Goal: Navigation & Orientation: Find specific page/section

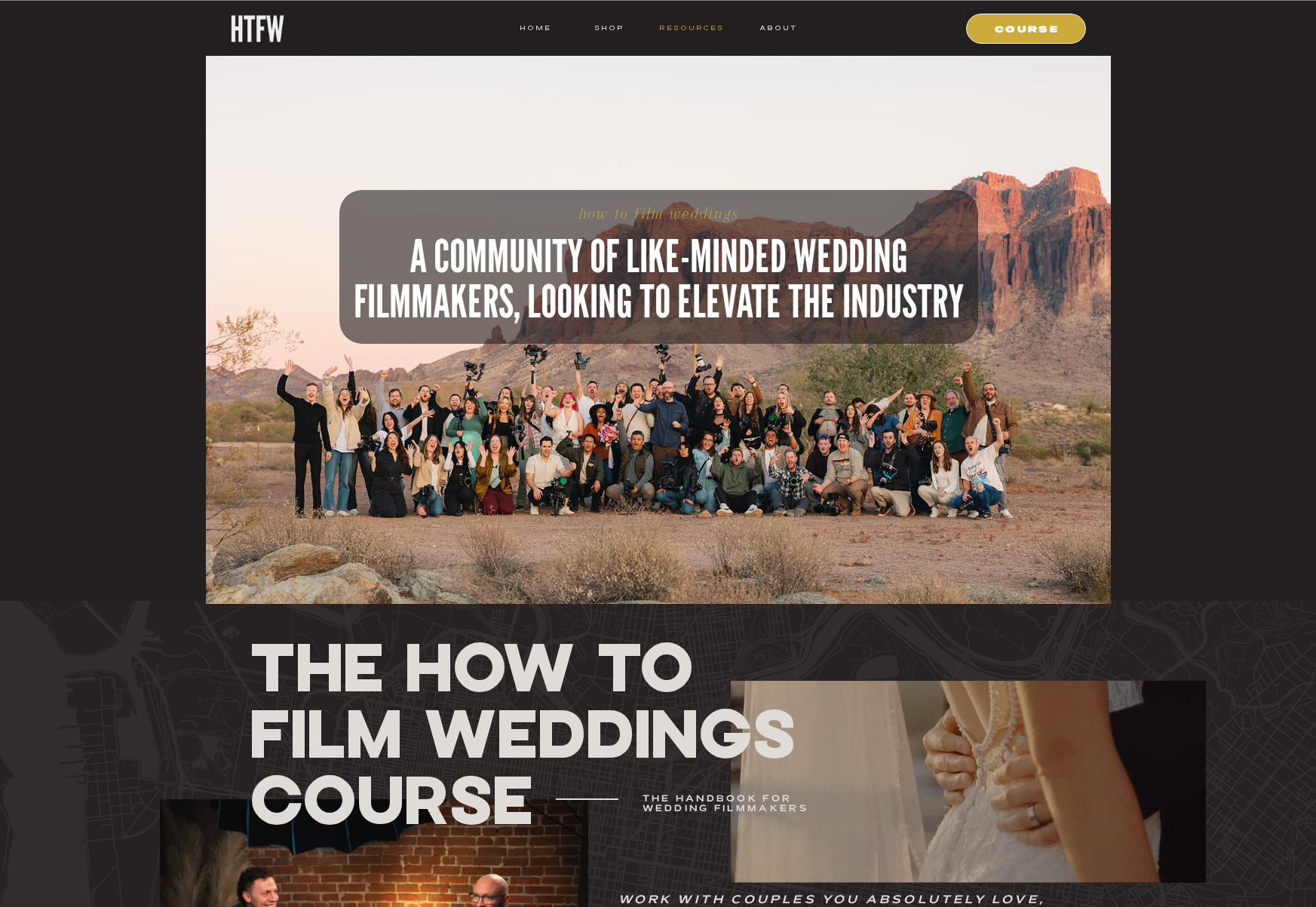
click at [689, 25] on nav "resources" at bounding box center [688, 28] width 70 height 14
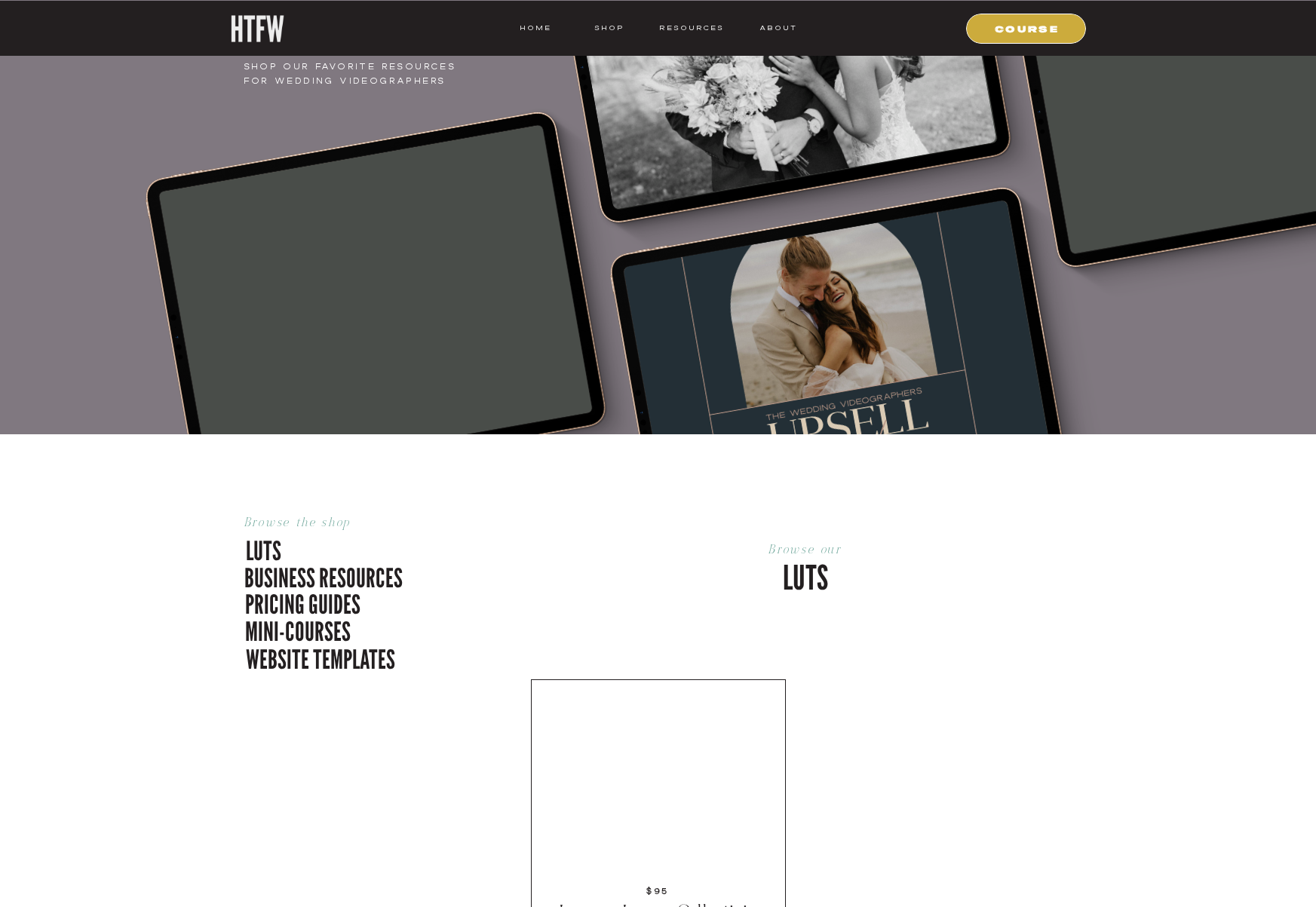
scroll to position [204, 0]
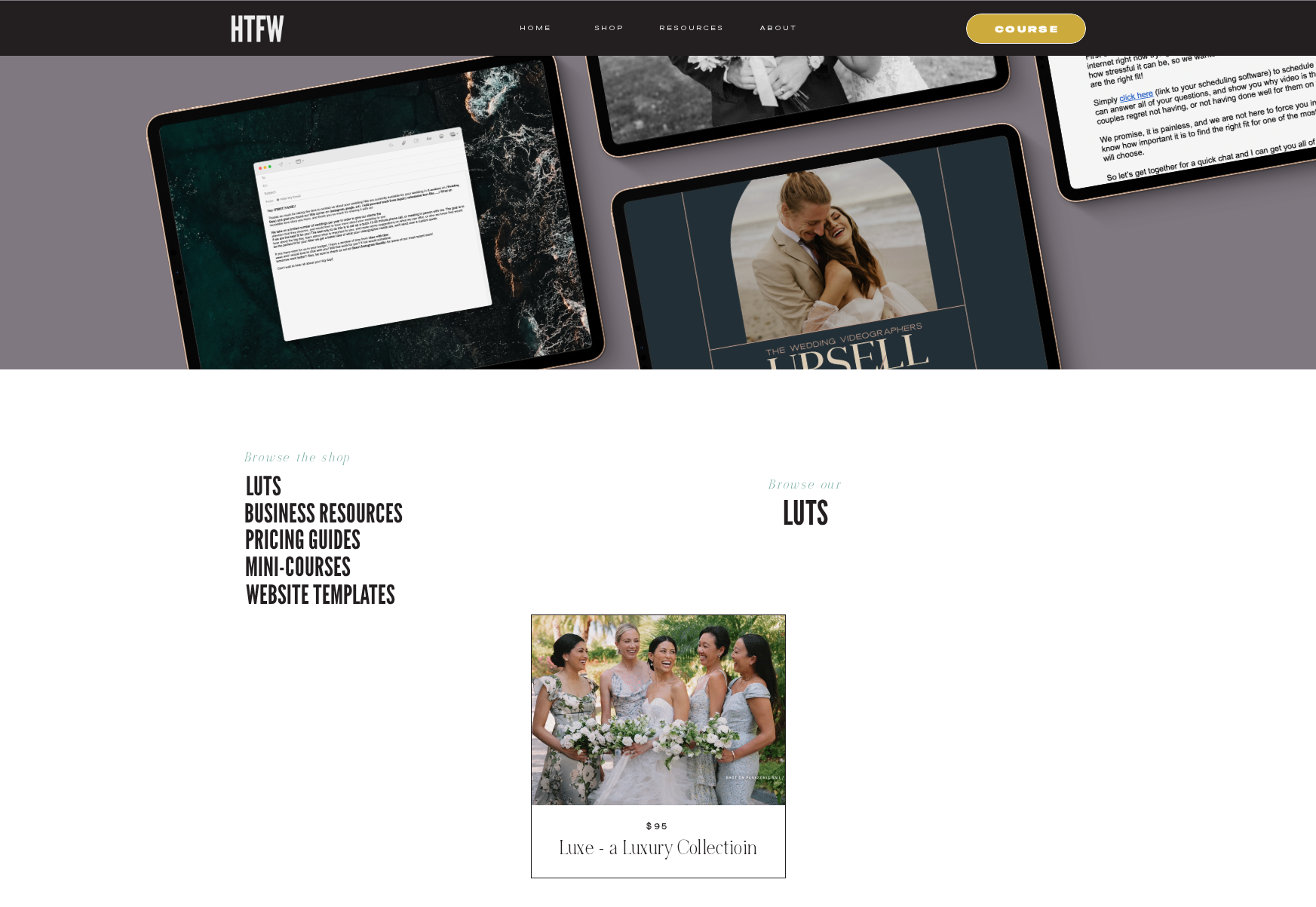
click at [318, 530] on p "pricing guides" at bounding box center [341, 537] width 193 height 31
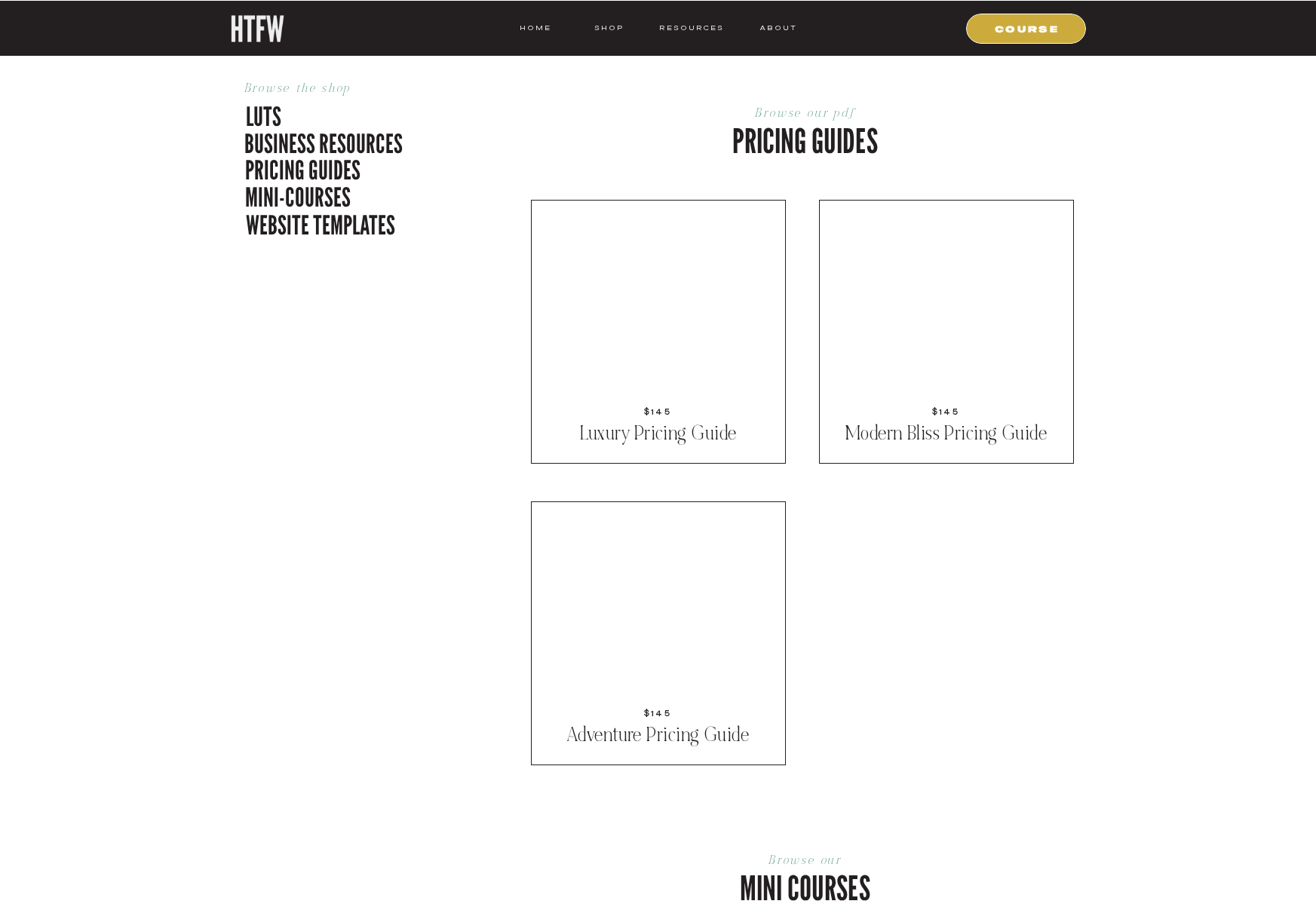
scroll to position [2144, 0]
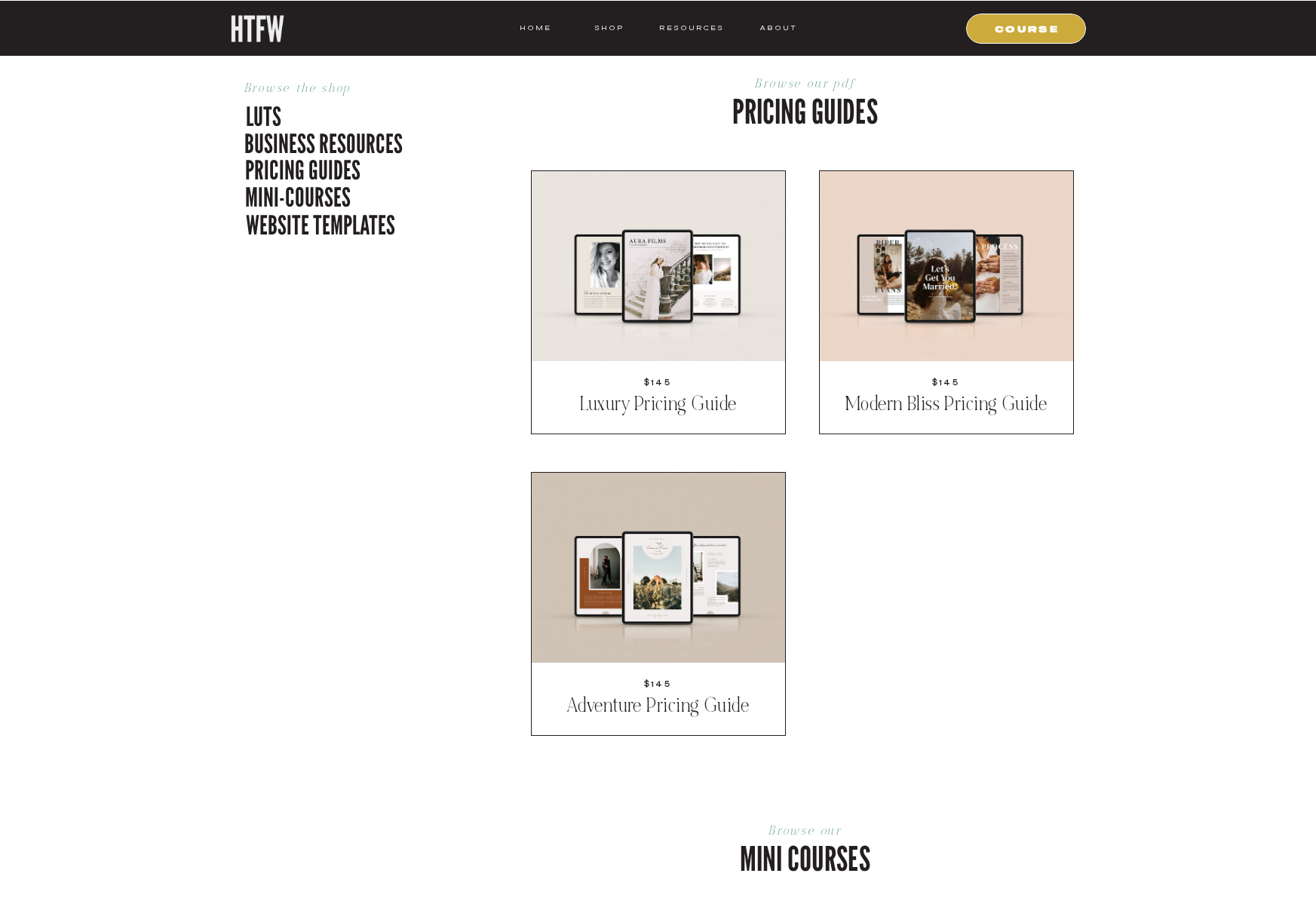
click at [688, 370] on div at bounding box center [658, 302] width 255 height 264
click at [295, 145] on p "business resources" at bounding box center [331, 141] width 175 height 31
click at [334, 141] on p "business resources" at bounding box center [331, 141] width 175 height 31
